Goal: Register for event/course

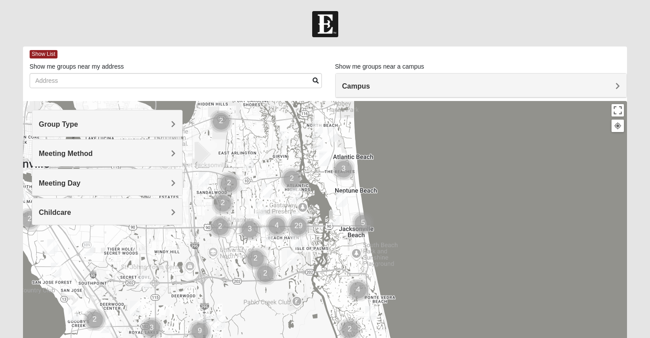
drag, startPoint x: 263, startPoint y: 303, endPoint x: 230, endPoint y: 237, distance: 74.2
click at [230, 237] on div at bounding box center [325, 278] width 605 height 354
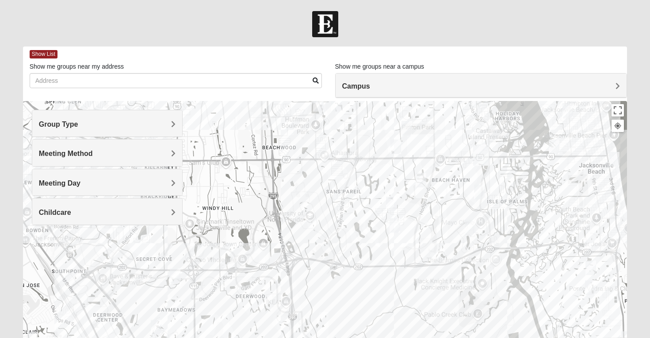
drag, startPoint x: 230, startPoint y: 168, endPoint x: 361, endPoint y: 144, distance: 132.2
click at [361, 144] on div at bounding box center [325, 278] width 605 height 354
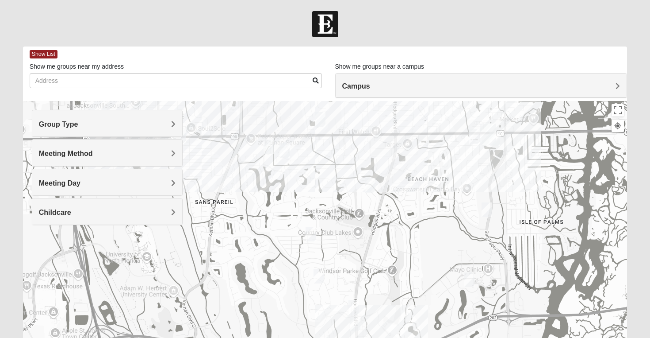
drag, startPoint x: 446, startPoint y: 175, endPoint x: 393, endPoint y: 246, distance: 88.6
click at [393, 246] on div at bounding box center [325, 278] width 605 height 354
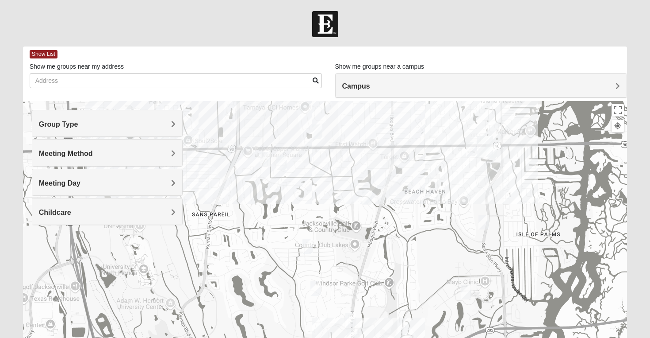
click at [168, 121] on h4 "Group Type" at bounding box center [107, 124] width 137 height 8
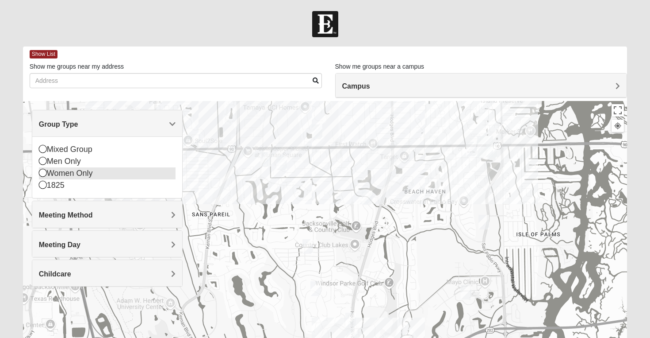
click at [42, 174] on icon at bounding box center [43, 173] width 8 height 8
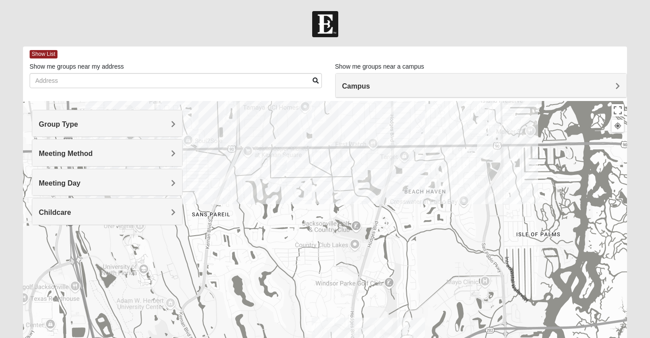
click at [282, 161] on img "Womens Harness 32224" at bounding box center [282, 162] width 11 height 15
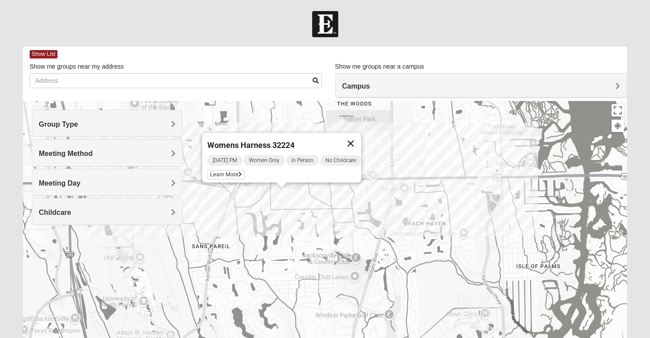
click at [358, 137] on button "Close" at bounding box center [350, 143] width 21 height 21
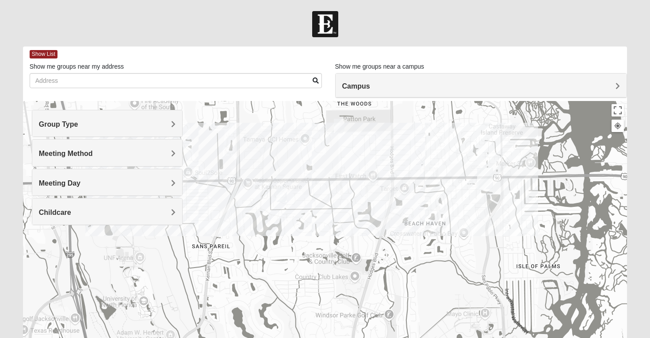
click at [127, 125] on h4 "Group Type" at bounding box center [107, 124] width 137 height 8
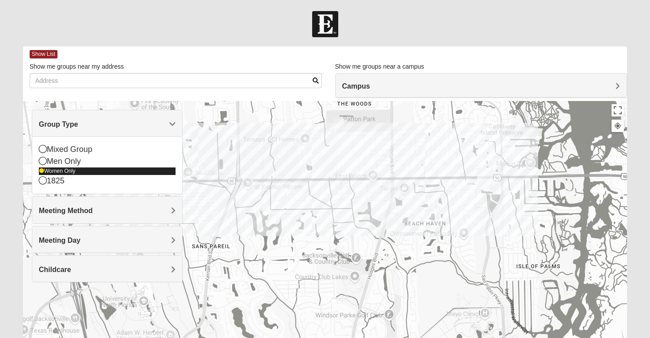
click at [41, 172] on icon at bounding box center [41, 170] width 5 height 5
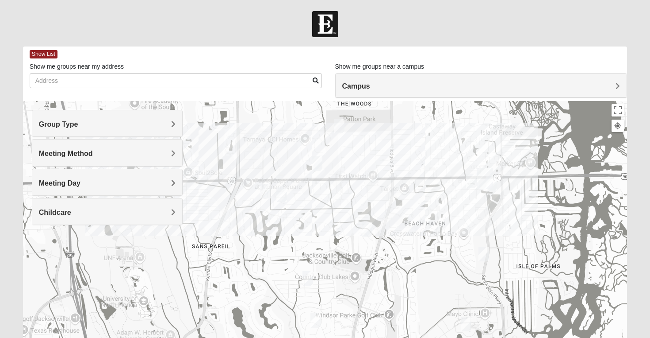
click at [50, 127] on span "Group Type" at bounding box center [58, 124] width 39 height 8
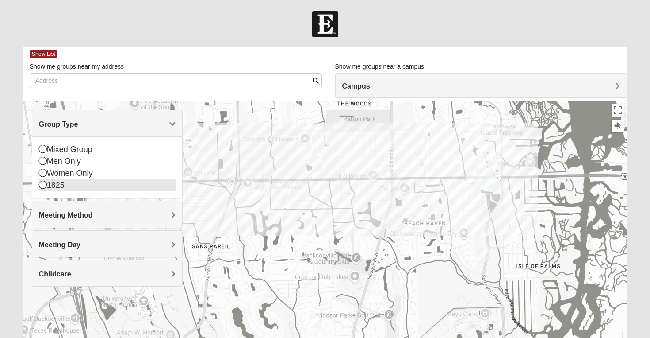
click at [41, 186] on icon at bounding box center [43, 185] width 8 height 8
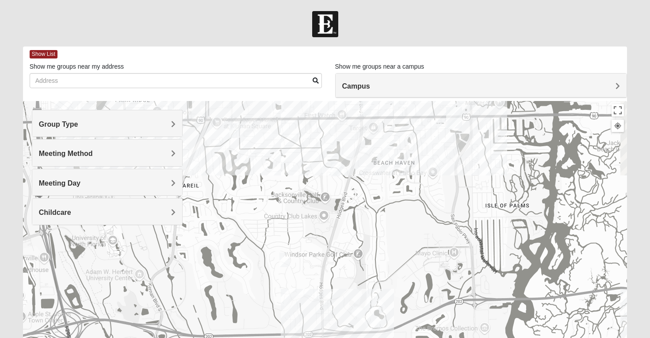
drag, startPoint x: 395, startPoint y: 283, endPoint x: 362, endPoint y: 219, distance: 71.6
click at [362, 219] on div at bounding box center [325, 278] width 605 height 354
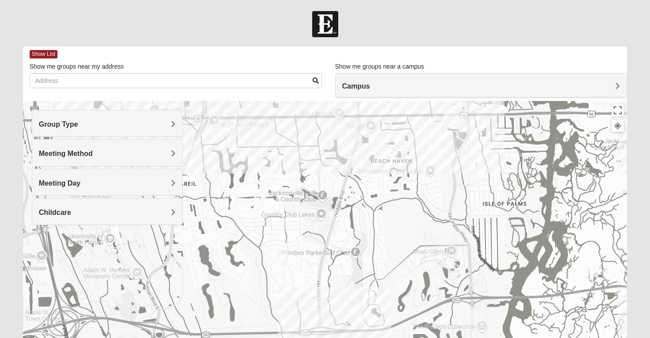
click at [335, 169] on img "1825 Mens Cason 32224" at bounding box center [333, 167] width 11 height 15
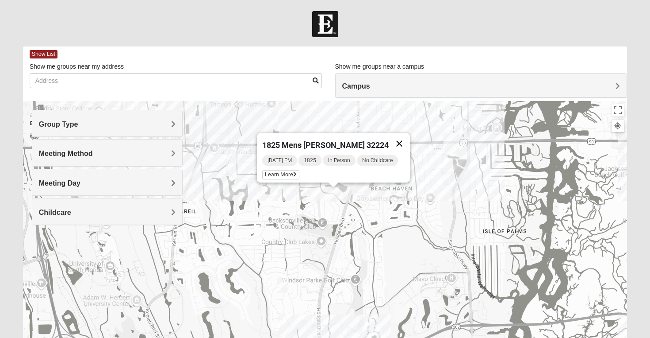
click at [402, 139] on button "Close" at bounding box center [399, 143] width 21 height 21
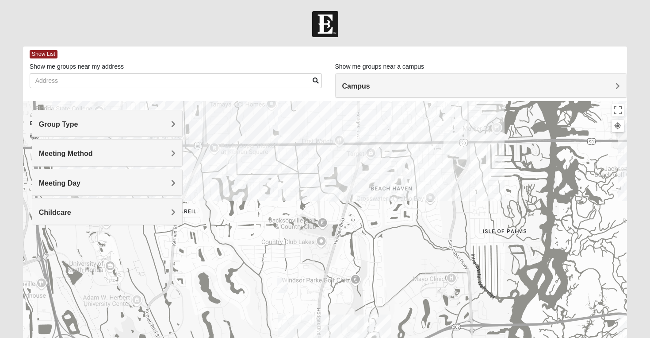
click at [284, 284] on img "1825 Womens Brunetti 32224" at bounding box center [282, 285] width 11 height 15
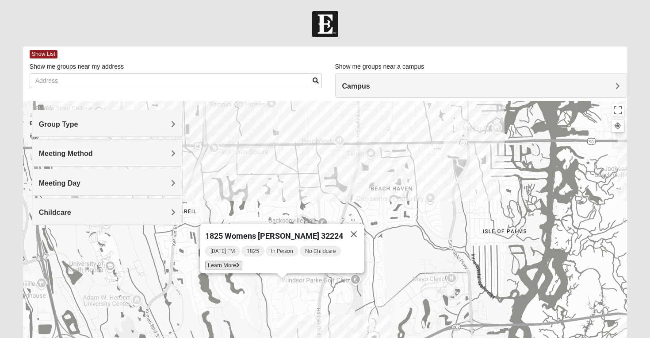
click at [241, 262] on span "Learn More" at bounding box center [223, 265] width 37 height 9
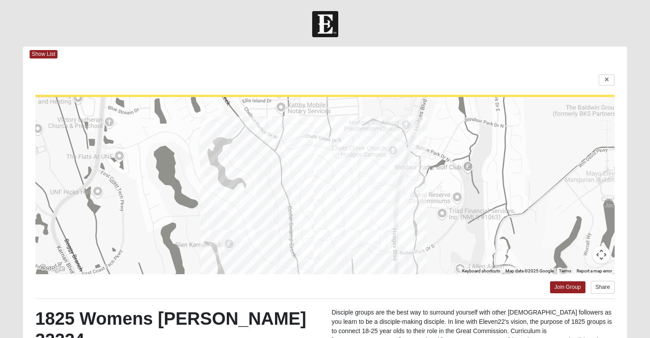
scroll to position [141, 0]
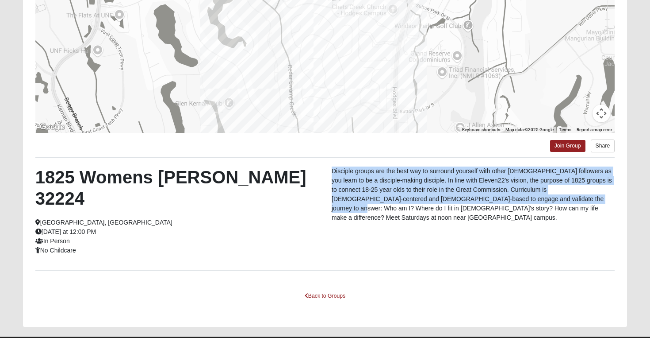
drag, startPoint x: 331, startPoint y: 171, endPoint x: 538, endPoint y: 196, distance: 208.6
click at [538, 197] on div "Disciple groups are the best way to surround yourself with other [DEMOGRAPHIC_D…" at bounding box center [473, 196] width 296 height 60
click at [538, 196] on p "Disciple groups are the best way to surround yourself with other [DEMOGRAPHIC_D…" at bounding box center [473, 194] width 283 height 56
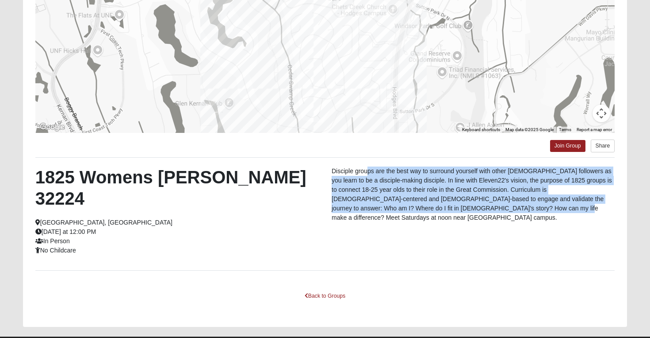
drag, startPoint x: 366, startPoint y: 170, endPoint x: 480, endPoint y: 211, distance: 120.6
click at [480, 211] on p "Disciple groups are the best way to surround yourself with other [DEMOGRAPHIC_D…" at bounding box center [473, 194] width 283 height 56
drag, startPoint x: 502, startPoint y: 211, endPoint x: 355, endPoint y: 169, distance: 153.2
click at [355, 169] on p "Disciple groups are the best way to surround yourself with other [DEMOGRAPHIC_D…" at bounding box center [473, 194] width 283 height 56
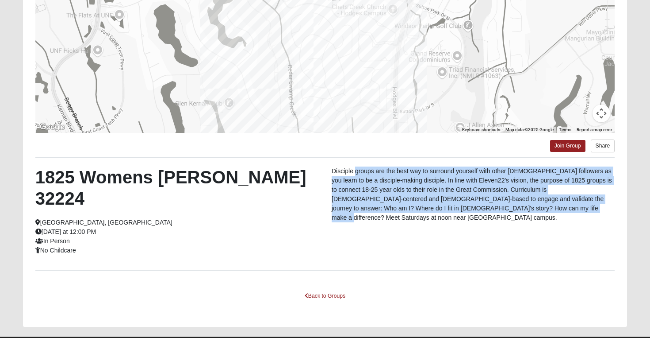
click at [355, 169] on p "Disciple groups are the best way to surround yourself with other [DEMOGRAPHIC_D…" at bounding box center [473, 194] width 283 height 56
drag, startPoint x: 370, startPoint y: 172, endPoint x: 483, endPoint y: 204, distance: 117.3
click at [484, 204] on p "Disciple groups are the best way to surround yourself with other [DEMOGRAPHIC_D…" at bounding box center [473, 194] width 283 height 56
click at [483, 204] on p "Disciple groups are the best way to surround yourself with other [DEMOGRAPHIC_D…" at bounding box center [473, 194] width 283 height 56
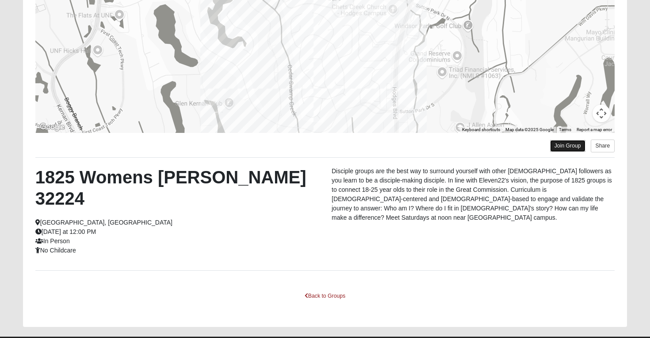
click at [572, 146] on link "Join Group" at bounding box center [567, 146] width 35 height 12
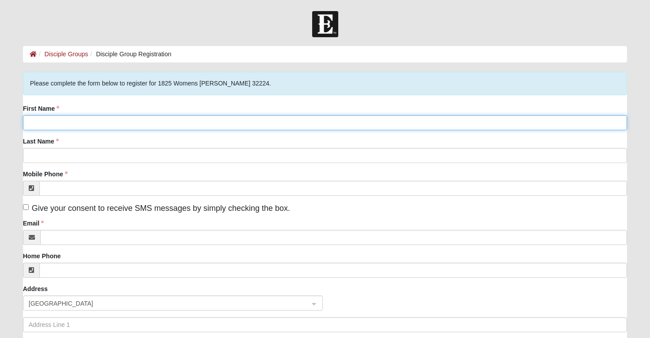
click at [61, 123] on input "First Name" at bounding box center [325, 122] width 605 height 15
type input "[PERSON_NAME]"
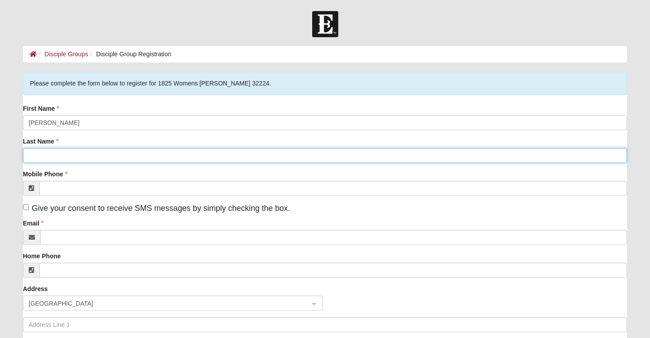
type input "[PERSON_NAME]"
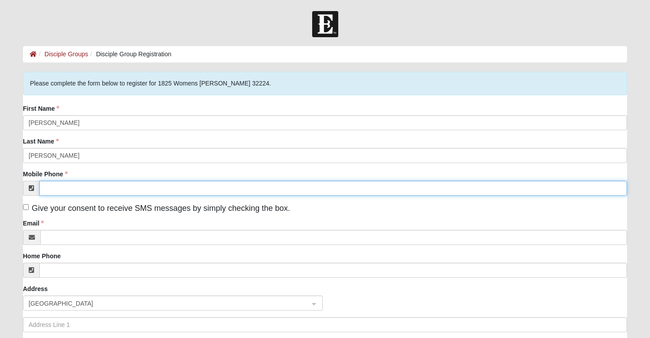
type input "[PHONE_NUMBER]"
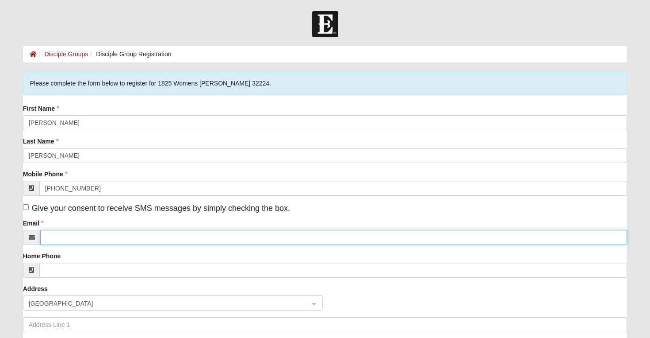
type input "kylielanza365@gmail.com"
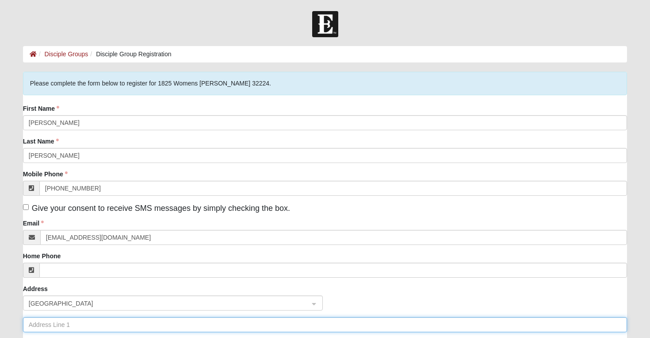
type input "8312 Seven Mile Dr"
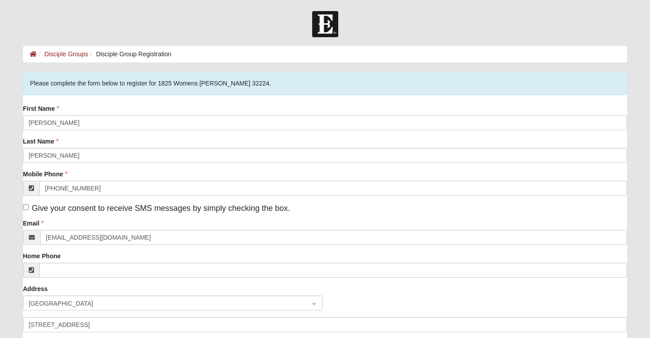
type input "Ponte Vedra Beach"
type input "32082"
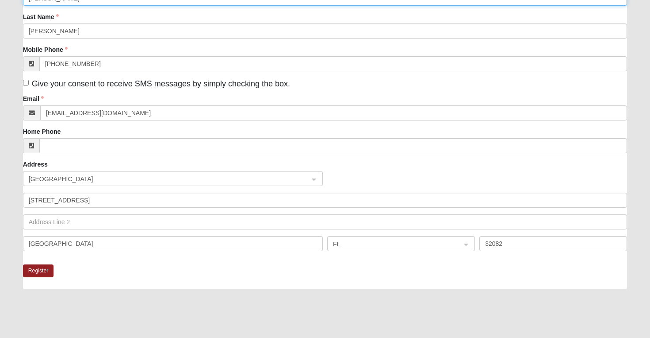
scroll to position [125, 0]
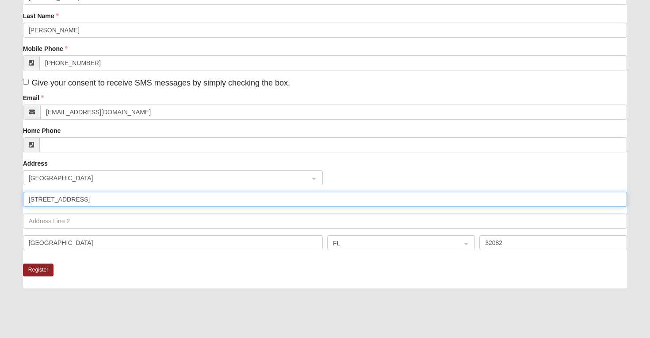
drag, startPoint x: 97, startPoint y: 198, endPoint x: 6, endPoint y: 197, distance: 91.1
click at [6, 198] on form "Log In Disciple Group Registration Disciple Groups Disciple Group Registration …" at bounding box center [325, 147] width 650 height 523
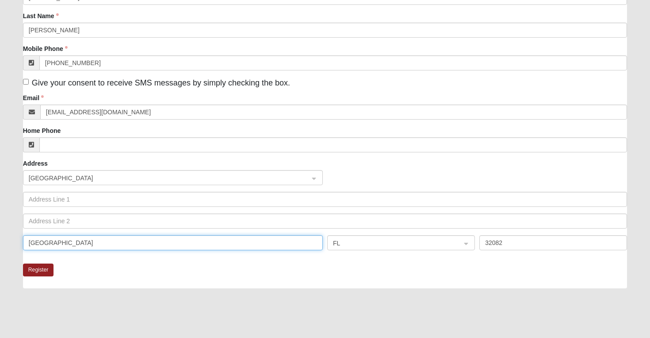
drag, startPoint x: 95, startPoint y: 245, endPoint x: 0, endPoint y: 245, distance: 95.1
click at [0, 245] on form "Log In Disciple Group Registration Disciple Groups Disciple Group Registration …" at bounding box center [325, 147] width 650 height 523
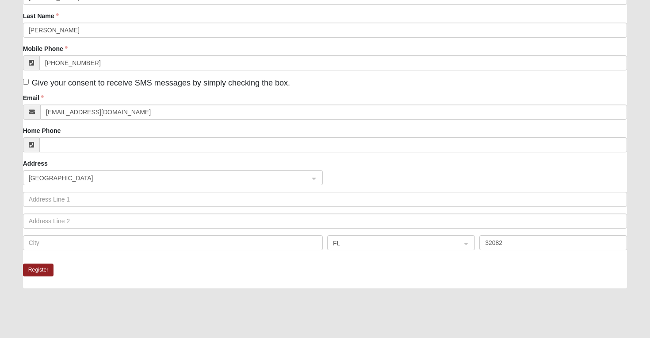
drag, startPoint x: 532, startPoint y: 234, endPoint x: 465, endPoint y: 230, distance: 66.9
click at [465, 230] on div "United States FL 32082" at bounding box center [325, 213] width 605 height 87
click at [529, 240] on input "32082" at bounding box center [554, 242] width 148 height 15
type input "3"
click at [212, 190] on div "United States" at bounding box center [325, 181] width 609 height 22
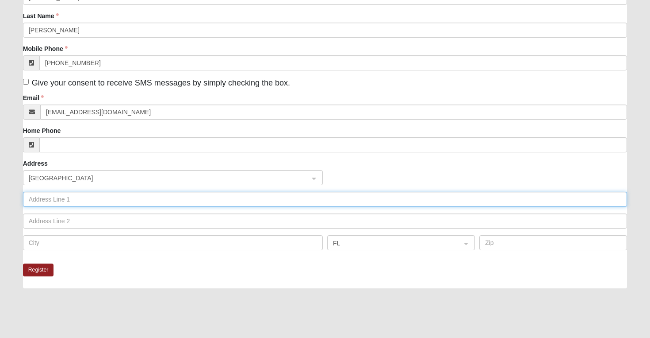
click at [184, 198] on input "text" at bounding box center [325, 199] width 605 height 15
type input "2"
type input "4460 Hodges Blvd"
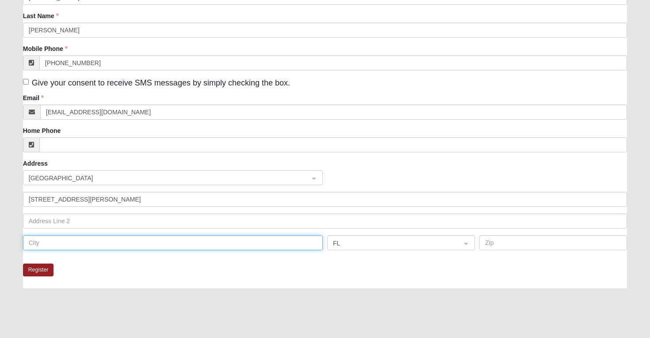
click at [88, 245] on input "text" at bounding box center [173, 242] width 300 height 15
type input "Jacksonville"
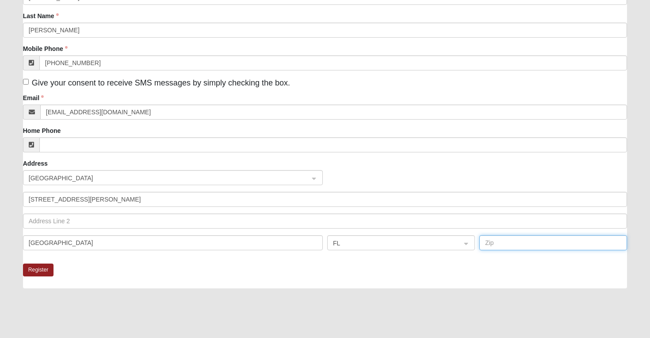
click at [534, 240] on input "text" at bounding box center [554, 242] width 148 height 15
type input "32224"
click at [503, 280] on div "Register" at bounding box center [325, 275] width 605 height 25
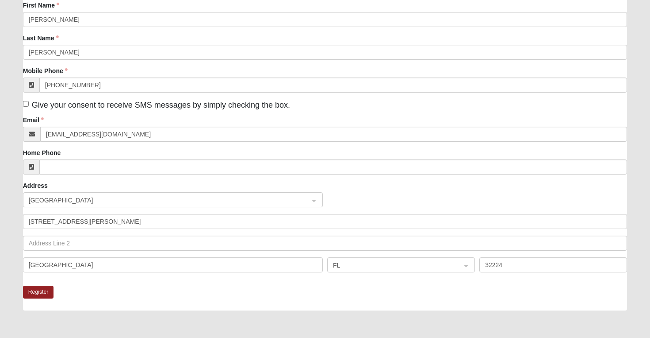
scroll to position [107, 0]
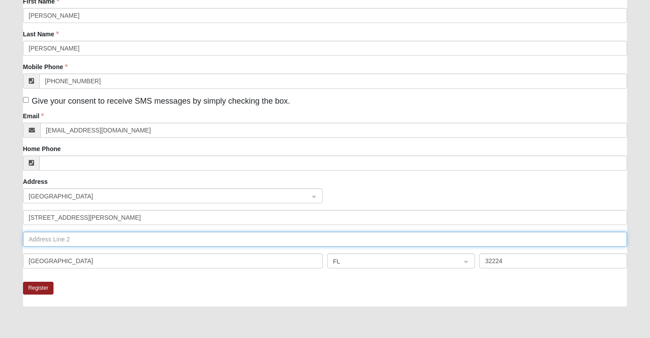
click at [47, 242] on input "text" at bounding box center [325, 238] width 605 height 15
type input "A"
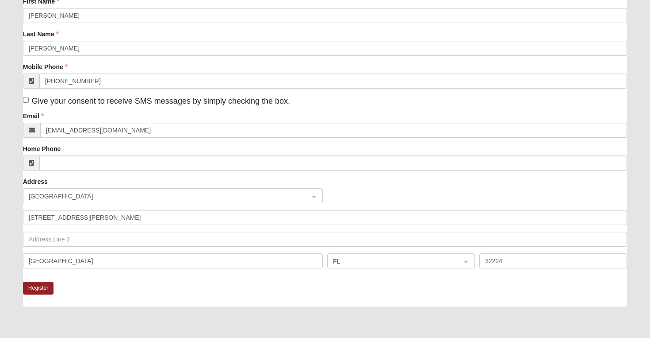
click at [8, 222] on form "Log In Disciple Group Registration Disciple Groups Disciple Group Registration …" at bounding box center [325, 165] width 650 height 523
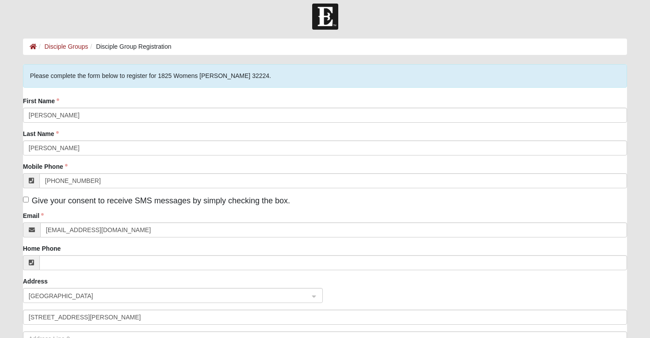
scroll to position [4, 0]
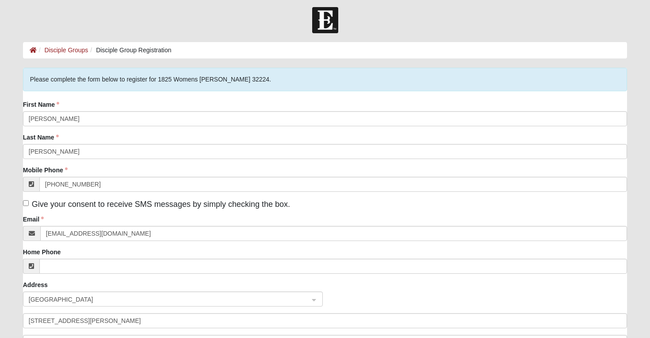
click at [12, 191] on form "Log In Disciple Group Registration Disciple Groups Disciple Group Registration …" at bounding box center [325, 268] width 650 height 523
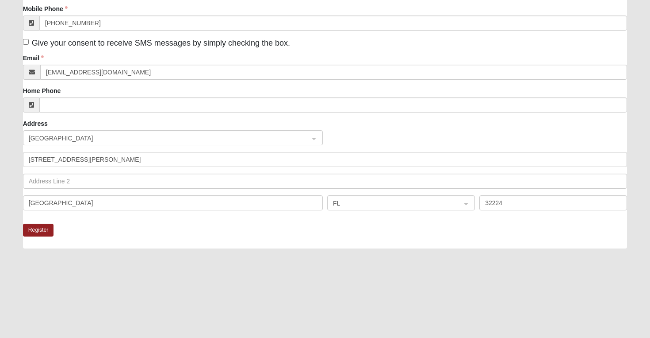
scroll to position [165, 0]
click at [37, 231] on button "Register" at bounding box center [38, 229] width 31 height 13
